Goal: Task Accomplishment & Management: Complete application form

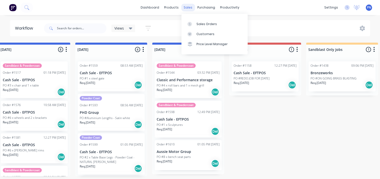
scroll to position [174, 0]
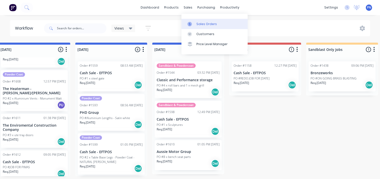
click at [198, 25] on div "Sales Orders" at bounding box center [207, 24] width 21 height 5
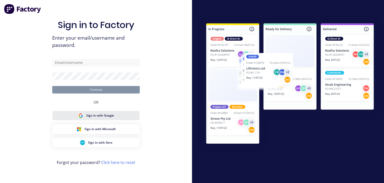
click at [114, 114] on button "Sign in with Google" at bounding box center [96, 116] width 88 height 10
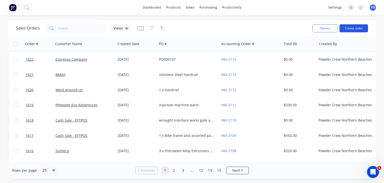
click at [351, 28] on button "Create order" at bounding box center [354, 28] width 29 height 8
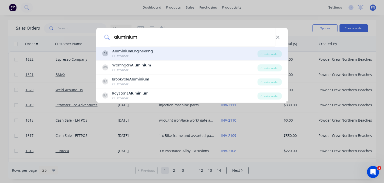
type input "aluminium"
click at [142, 52] on div "Aluminium Engineering" at bounding box center [132, 51] width 41 height 5
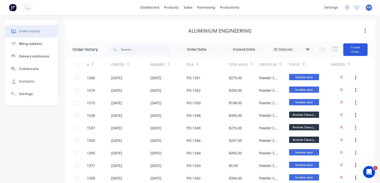
click at [352, 51] on button "Create Order" at bounding box center [356, 49] width 24 height 13
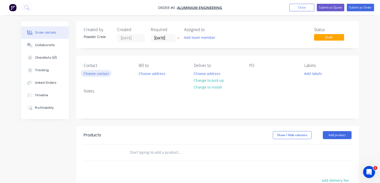
click at [96, 73] on button "Choose contact" at bounding box center [96, 73] width 31 height 7
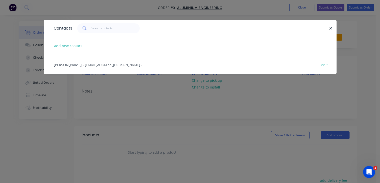
click at [77, 63] on div "[PERSON_NAME] - [EMAIL_ADDRESS][DOMAIN_NAME] -" at bounding box center [98, 64] width 89 height 5
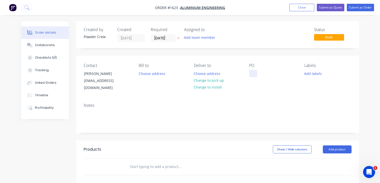
click at [255, 73] on div at bounding box center [253, 73] width 8 height 7
paste div
click at [354, 89] on div "Contact [PERSON_NAME] [EMAIL_ADDRESS][DOMAIN_NAME] Bill to Choose address Deliv…" at bounding box center [217, 77] width 283 height 43
click at [313, 75] on button "Add labels" at bounding box center [313, 73] width 23 height 7
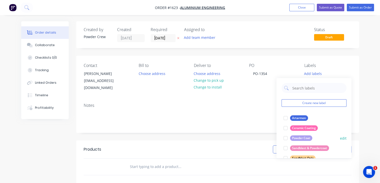
click at [299, 140] on div "Powder Coat" at bounding box center [301, 138] width 22 height 6
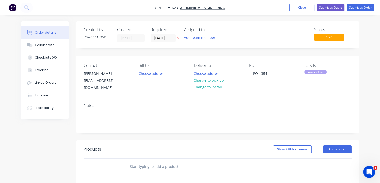
click at [354, 78] on div "Contact [PERSON_NAME] [EMAIL_ADDRESS][DOMAIN_NAME] Bill to Choose address Deliv…" at bounding box center [217, 77] width 283 height 43
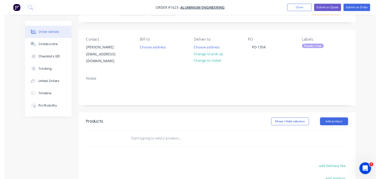
scroll to position [50, 0]
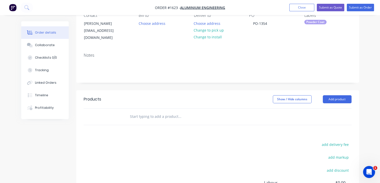
click at [333, 97] on header "Products Show / Hide columns Add product" at bounding box center [217, 99] width 283 height 18
click at [330, 95] on button "Add product" at bounding box center [337, 99] width 29 height 8
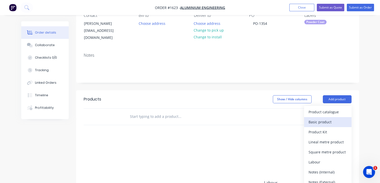
click at [325, 118] on div "Basic product" at bounding box center [328, 121] width 39 height 7
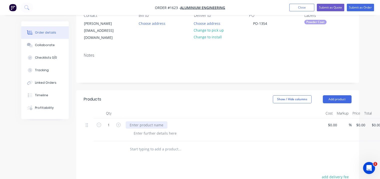
click at [139, 121] on div at bounding box center [147, 124] width 42 height 7
click at [173, 121] on div "1 x Powdercoat Bracket in white Please" at bounding box center [162, 124] width 73 height 7
click at [194, 121] on div "1 x Powdercoat Bracket in satin white Please" at bounding box center [167, 124] width 82 height 7
click at [333, 121] on input at bounding box center [334, 124] width 12 height 7
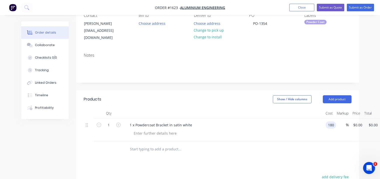
type input "$180.00"
click at [335, 125] on div "$180.00 180" at bounding box center [330, 129] width 13 height 23
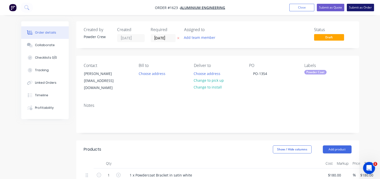
click at [364, 5] on button "Submit as Order" at bounding box center [360, 8] width 27 height 8
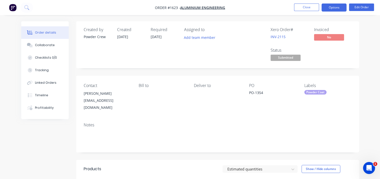
click at [334, 7] on button "Options" at bounding box center [334, 8] width 25 height 8
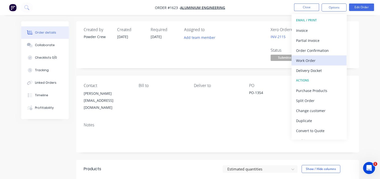
click at [314, 62] on div "Work Order" at bounding box center [319, 60] width 46 height 7
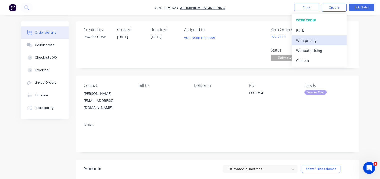
click at [308, 41] on div "With pricing" at bounding box center [319, 40] width 46 height 7
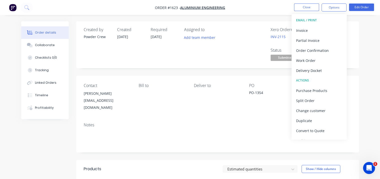
click at [214, 52] on div "Assigned to Add team member" at bounding box center [209, 44] width 50 height 35
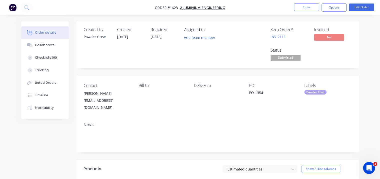
click at [291, 59] on span "Submitted" at bounding box center [286, 58] width 30 height 6
click at [333, 57] on div "Xero Order # INV-2115 Invoiced No Status Submitted" at bounding box center [293, 44] width 118 height 35
click at [311, 10] on button "Close" at bounding box center [306, 8] width 25 height 8
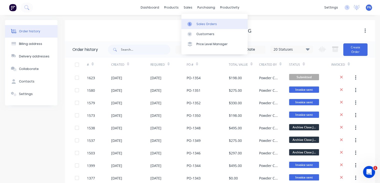
click at [197, 23] on div "Sales Orders" at bounding box center [207, 24] width 21 height 5
